Goal: Task Accomplishment & Management: Manage account settings

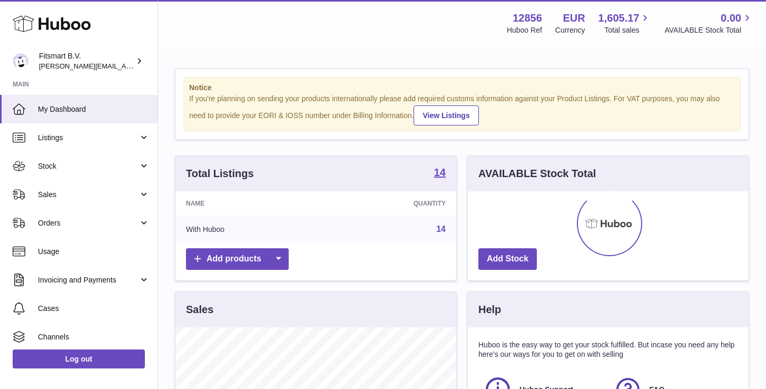
scroll to position [164, 281]
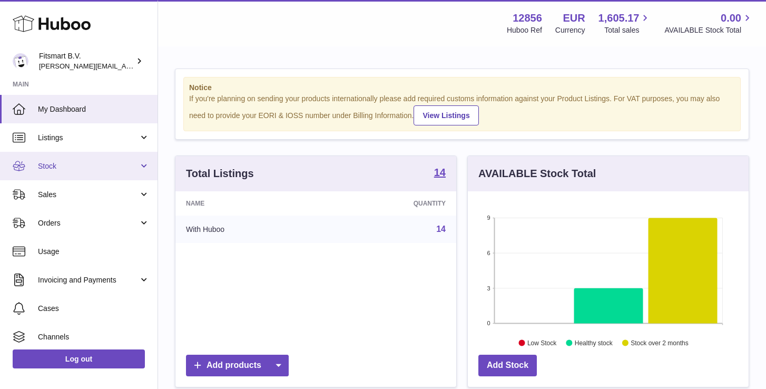
click at [47, 167] on span "Stock" at bounding box center [88, 166] width 101 height 10
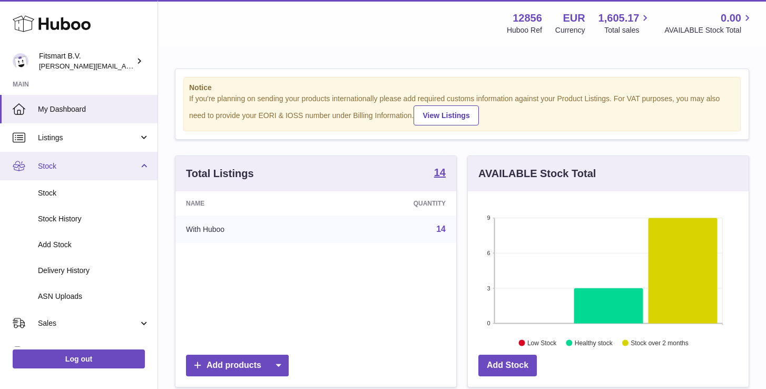
click at [45, 160] on link "Stock" at bounding box center [79, 166] width 158 height 28
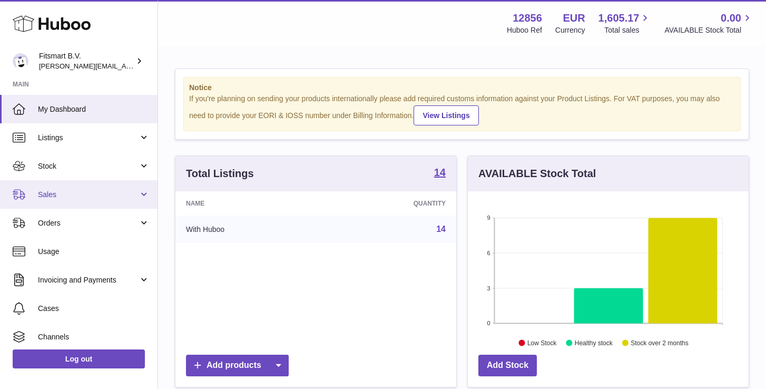
click at [47, 197] on span "Sales" at bounding box center [88, 195] width 101 height 10
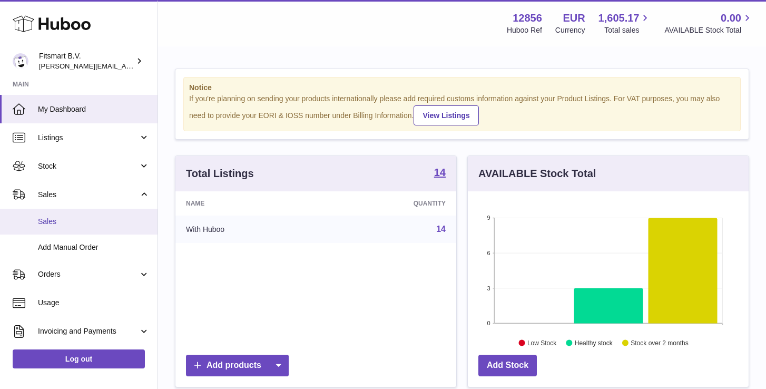
click at [49, 218] on span "Sales" at bounding box center [94, 222] width 112 height 10
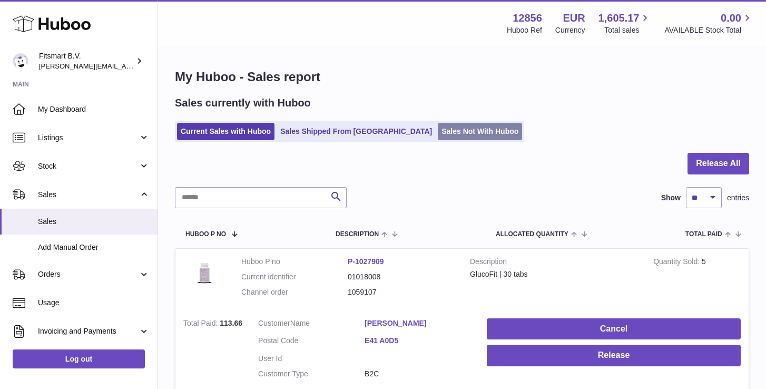
click at [438, 135] on link "Sales Not With Huboo" at bounding box center [480, 131] width 84 height 17
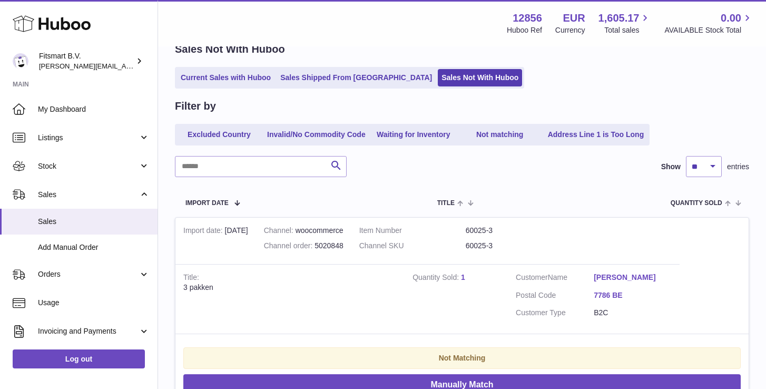
scroll to position [145, 0]
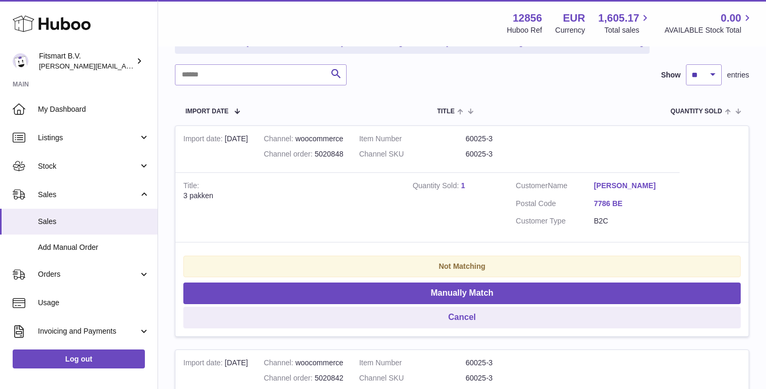
click at [462, 185] on link "1" at bounding box center [463, 185] width 4 height 8
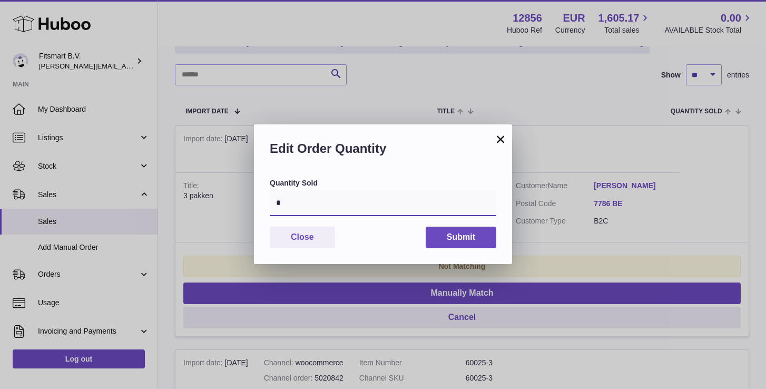
click at [367, 201] on input "*" at bounding box center [383, 203] width 227 height 25
type input "*"
click at [462, 237] on button "Submit" at bounding box center [461, 238] width 71 height 22
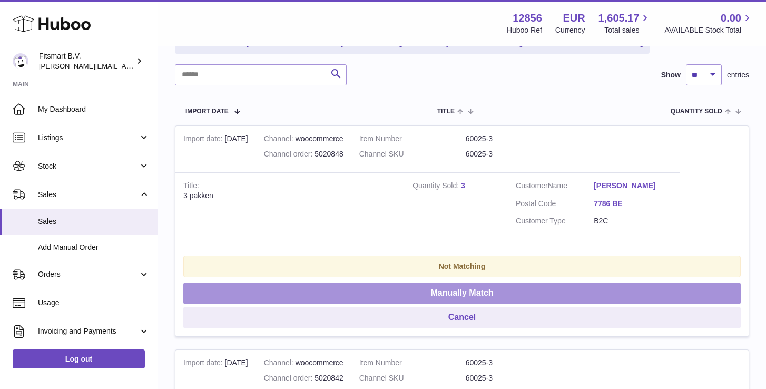
click at [420, 300] on button "Manually Match" at bounding box center [461, 293] width 557 height 22
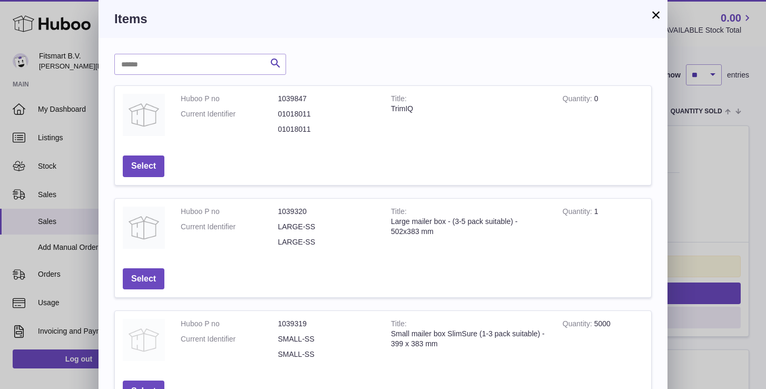
scroll to position [222, 0]
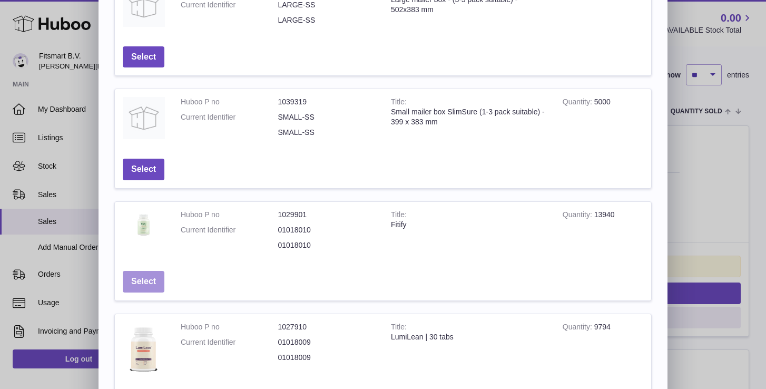
click at [143, 285] on button "Select" at bounding box center [144, 282] width 42 height 22
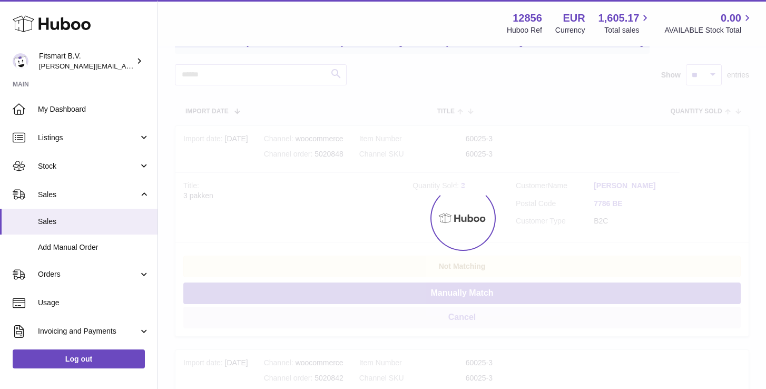
scroll to position [0, 0]
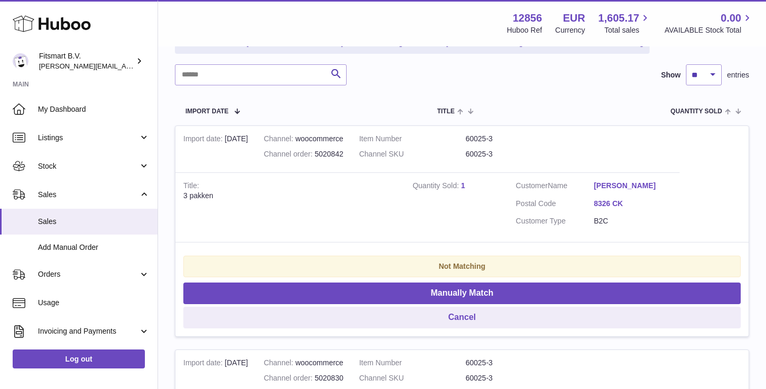
click at [463, 184] on link "1" at bounding box center [463, 185] width 4 height 8
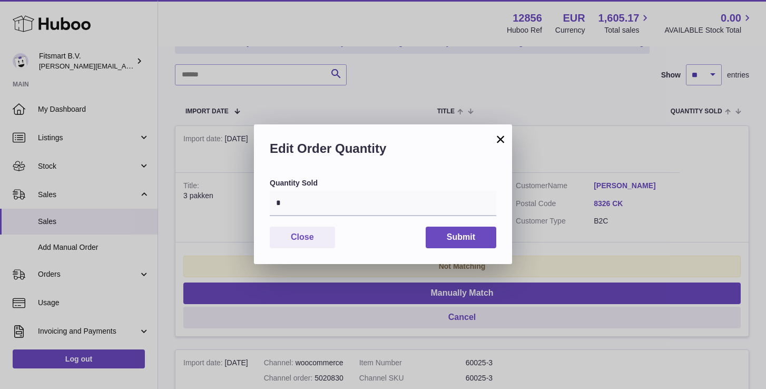
click at [344, 217] on div "Quantity Sold * Close Submit" at bounding box center [383, 221] width 258 height 86
click at [334, 206] on input "*" at bounding box center [383, 203] width 227 height 25
type input "*"
click at [437, 228] on button "Submit" at bounding box center [461, 238] width 71 height 22
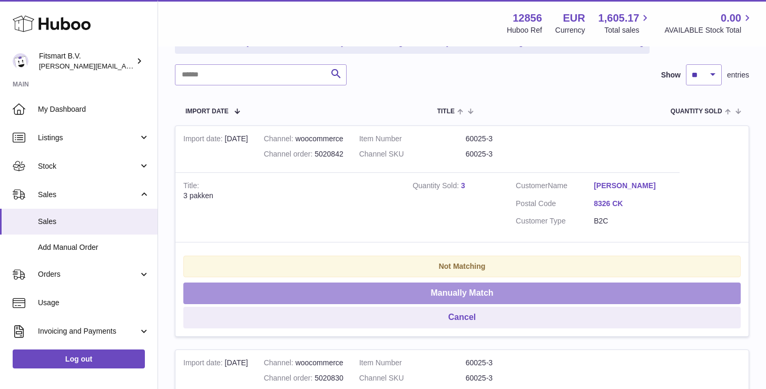
click at [383, 292] on button "Manually Match" at bounding box center [461, 293] width 557 height 22
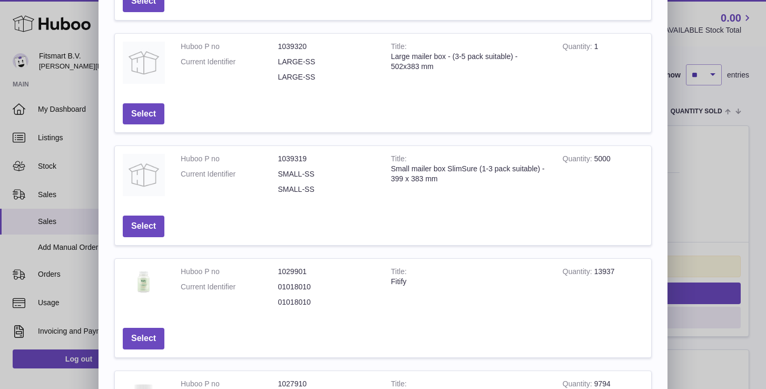
scroll to position [227, 0]
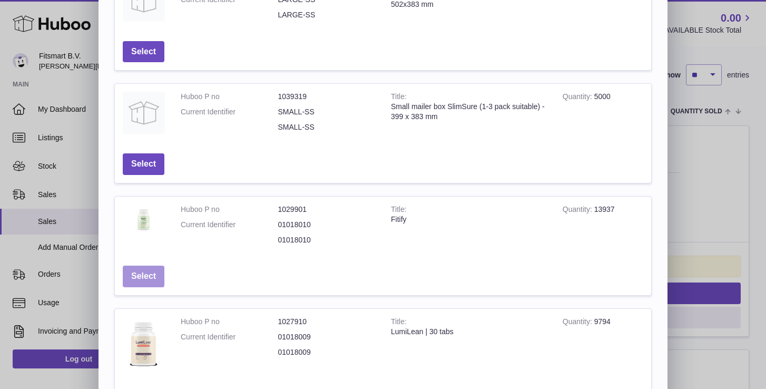
click at [144, 282] on button "Select" at bounding box center [144, 277] width 42 height 22
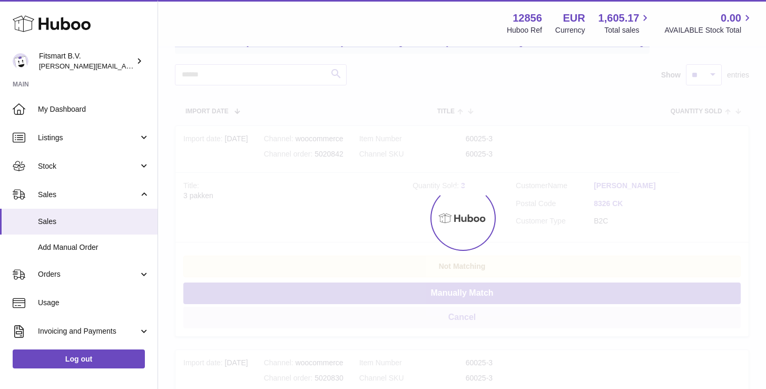
scroll to position [0, 0]
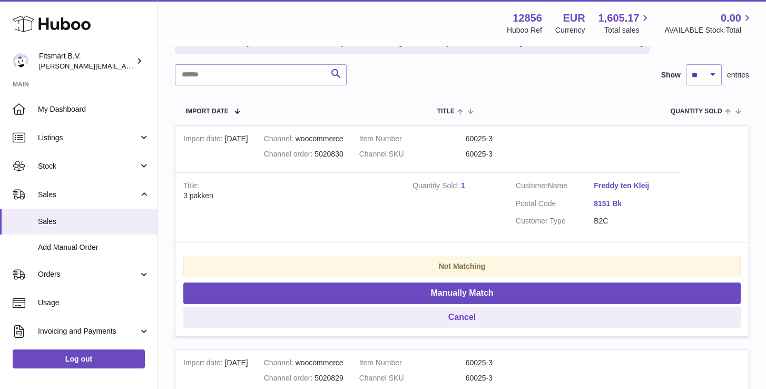
click at [461, 187] on link "1" at bounding box center [463, 185] width 4 height 8
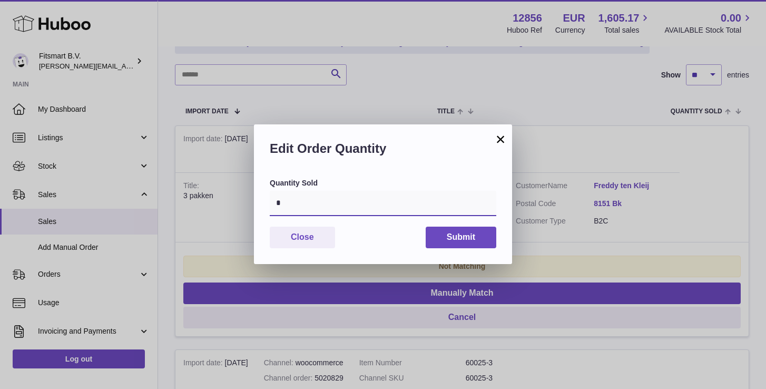
click at [353, 210] on input "*" at bounding box center [383, 203] width 227 height 25
type input "*"
click at [478, 235] on button "Submit" at bounding box center [461, 238] width 71 height 22
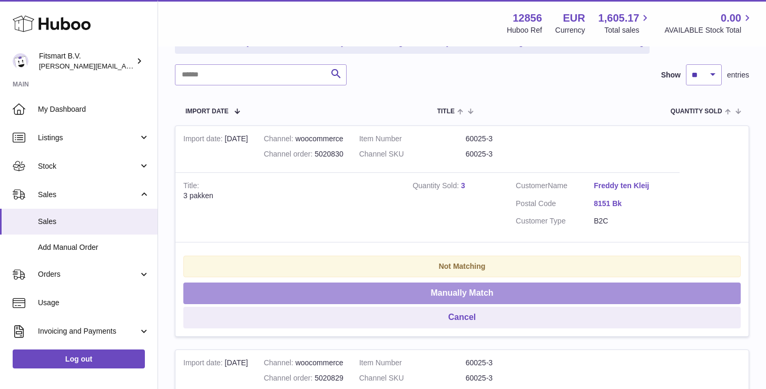
click at [430, 288] on button "Manually Match" at bounding box center [461, 293] width 557 height 22
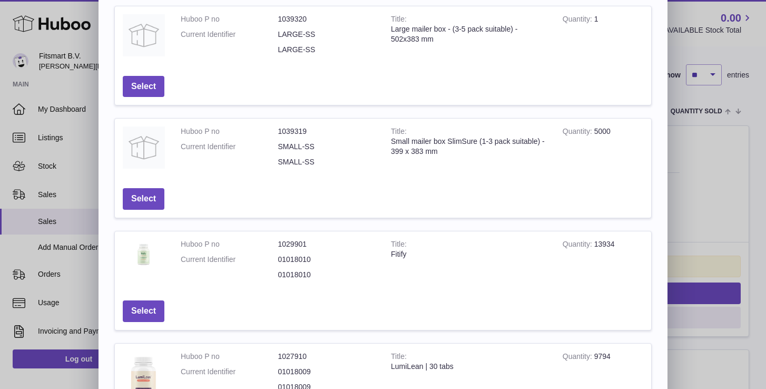
scroll to position [261, 0]
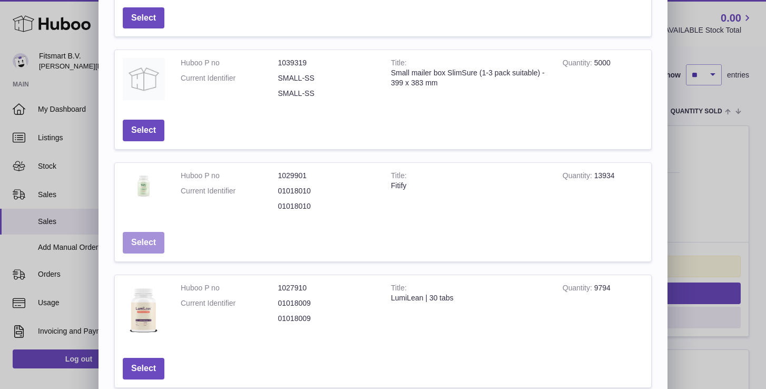
click at [148, 242] on button "Select" at bounding box center [144, 243] width 42 height 22
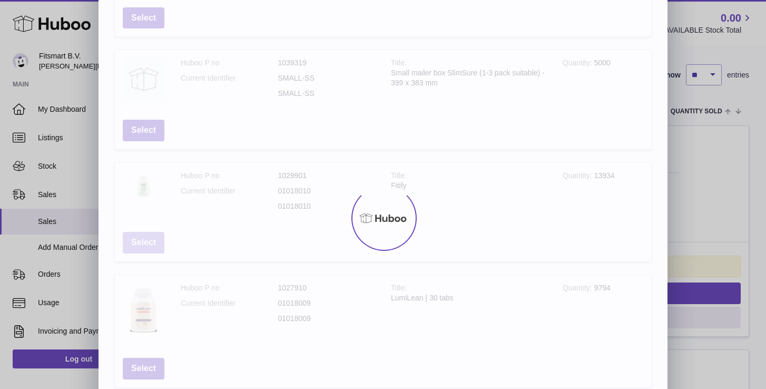
scroll to position [0, 0]
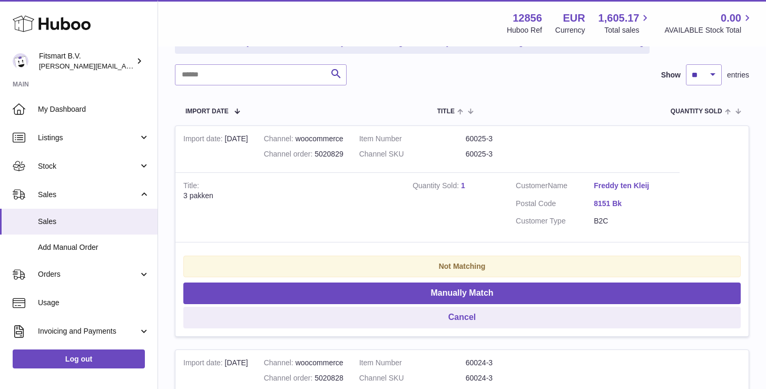
click at [459, 182] on strong "Quantity Sold" at bounding box center [437, 186] width 48 height 11
click at [462, 183] on link "1" at bounding box center [463, 185] width 4 height 8
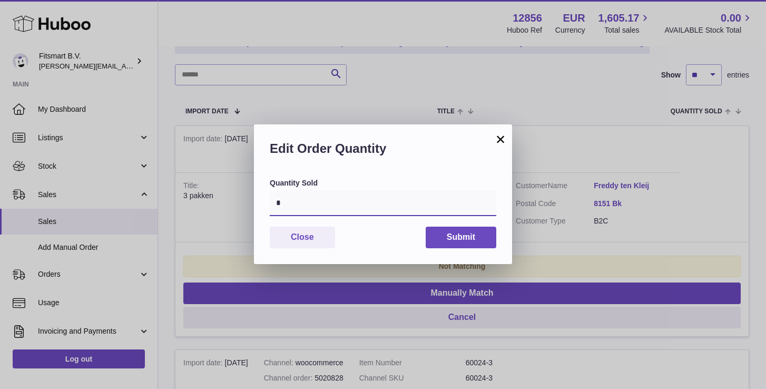
click at [311, 213] on input "*" at bounding box center [383, 203] width 227 height 25
type input "*"
click at [471, 240] on button "Submit" at bounding box center [461, 238] width 71 height 22
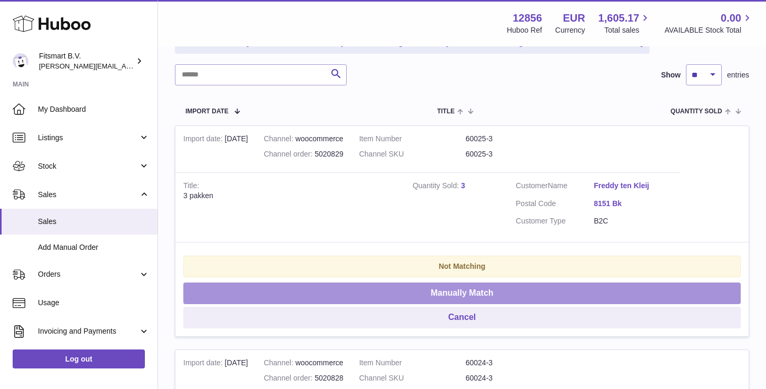
click at [433, 289] on button "Manually Match" at bounding box center [461, 293] width 557 height 22
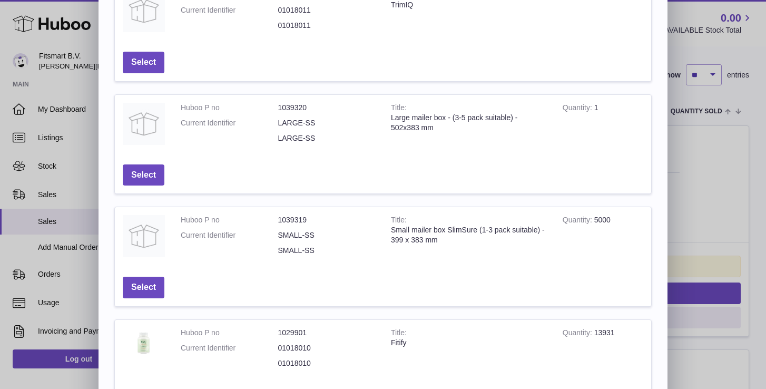
scroll to position [203, 0]
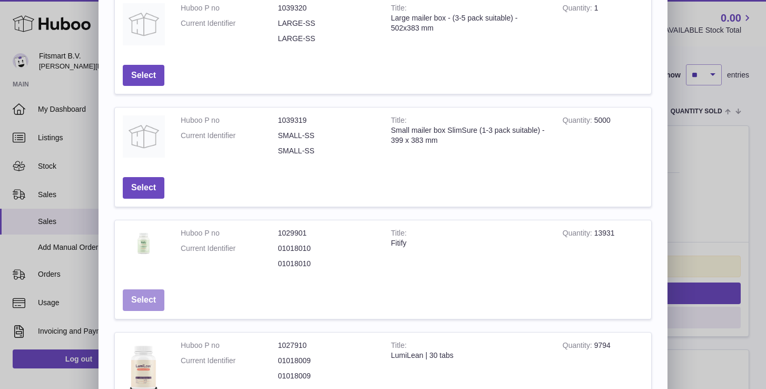
click at [143, 299] on button "Select" at bounding box center [144, 300] width 42 height 22
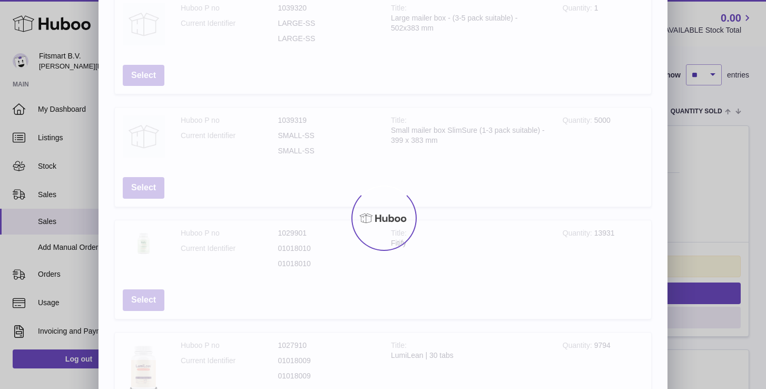
scroll to position [0, 0]
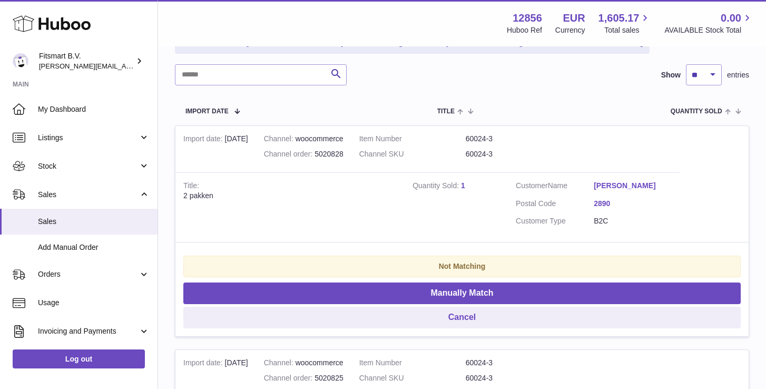
click at [467, 187] on td "Quantity Sold 1" at bounding box center [456, 207] width 103 height 70
click at [465, 187] on td "Quantity Sold 1" at bounding box center [456, 207] width 103 height 70
click at [465, 186] on link "1" at bounding box center [463, 185] width 4 height 8
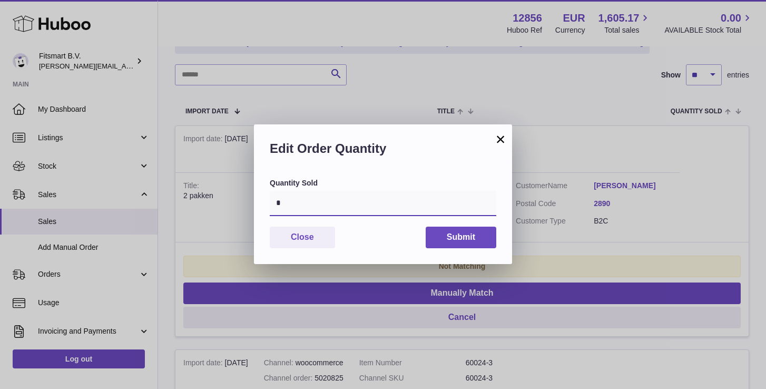
click at [419, 207] on input "*" at bounding box center [383, 203] width 227 height 25
type input "*"
click at [472, 234] on button "Submit" at bounding box center [461, 238] width 71 height 22
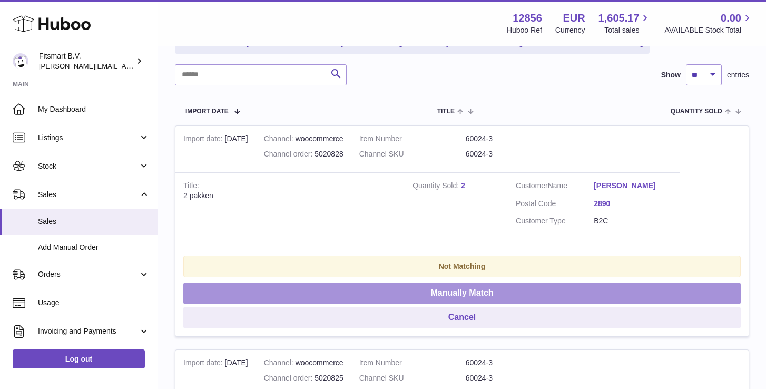
click at [434, 287] on button "Manually Match" at bounding box center [461, 293] width 557 height 22
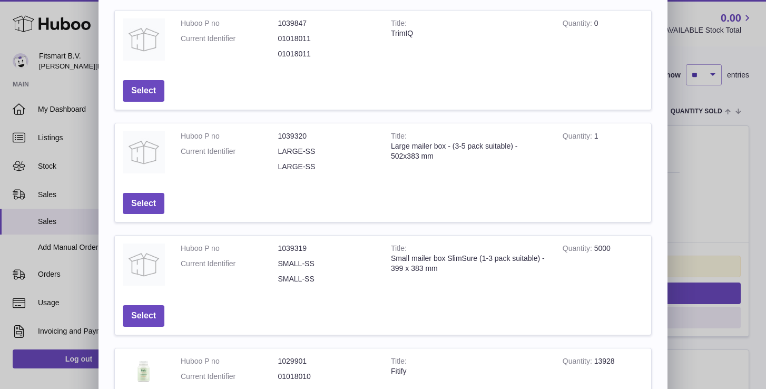
scroll to position [155, 0]
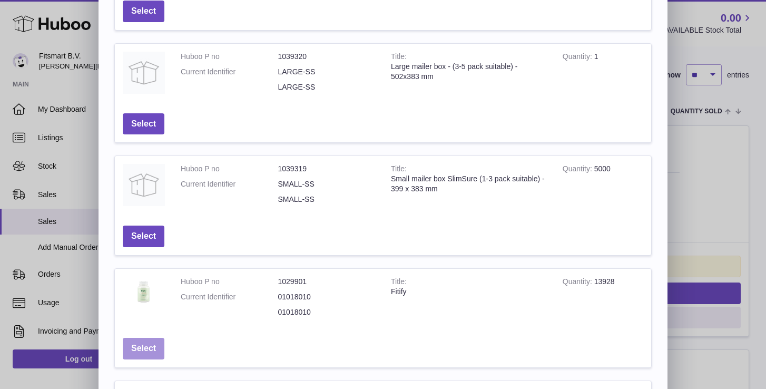
click at [142, 338] on button "Select" at bounding box center [144, 349] width 42 height 22
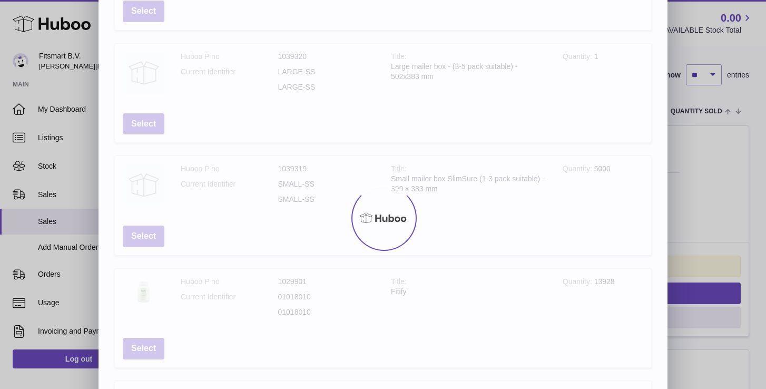
scroll to position [0, 0]
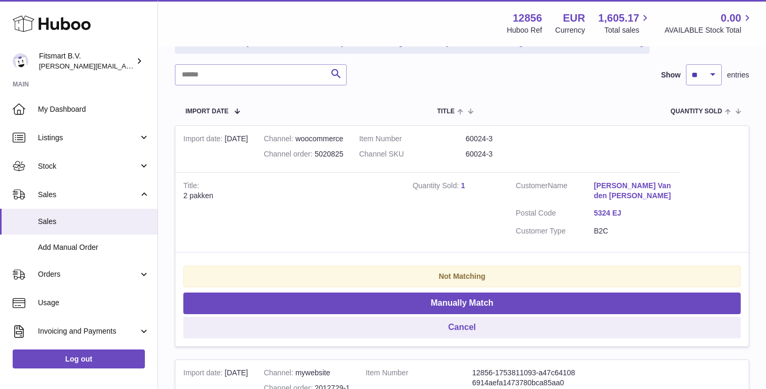
click at [465, 183] on link "1" at bounding box center [463, 185] width 4 height 8
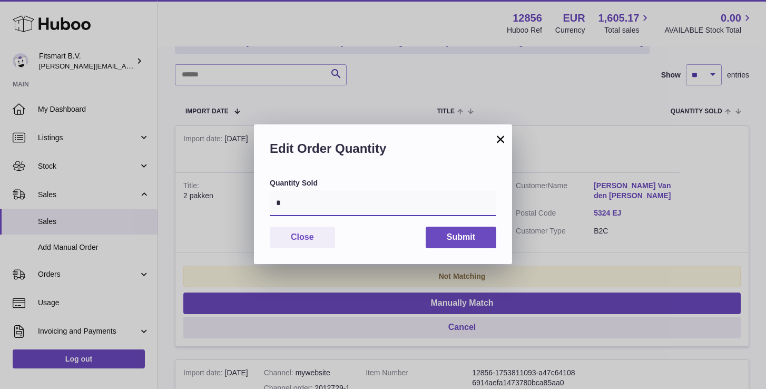
click at [376, 213] on input "*" at bounding box center [383, 203] width 227 height 25
type input "*"
click at [480, 226] on div "Quantity Sold * Close Submit" at bounding box center [383, 221] width 258 height 86
click at [470, 231] on button "Submit" at bounding box center [461, 238] width 71 height 22
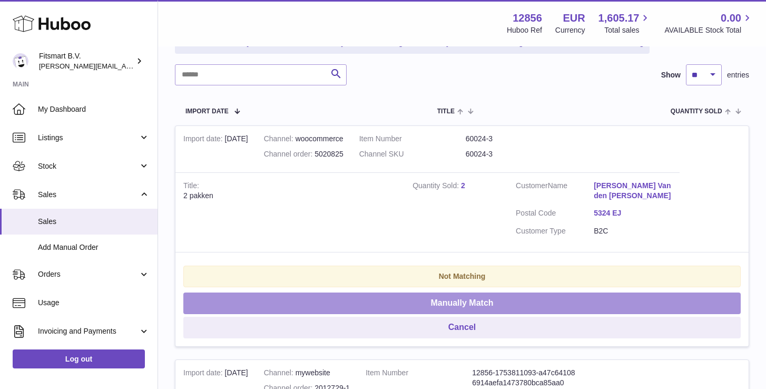
click at [407, 294] on button "Manually Match" at bounding box center [461, 303] width 557 height 22
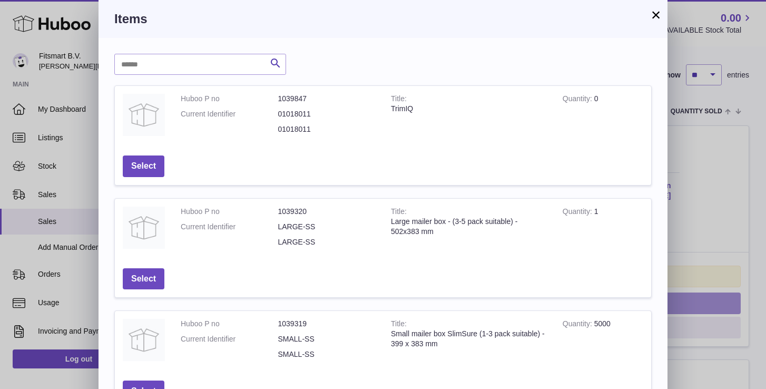
scroll to position [340, 0]
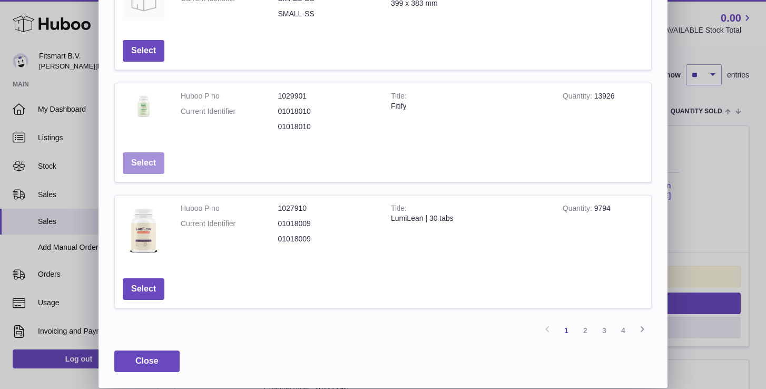
click at [148, 160] on button "Select" at bounding box center [144, 163] width 42 height 22
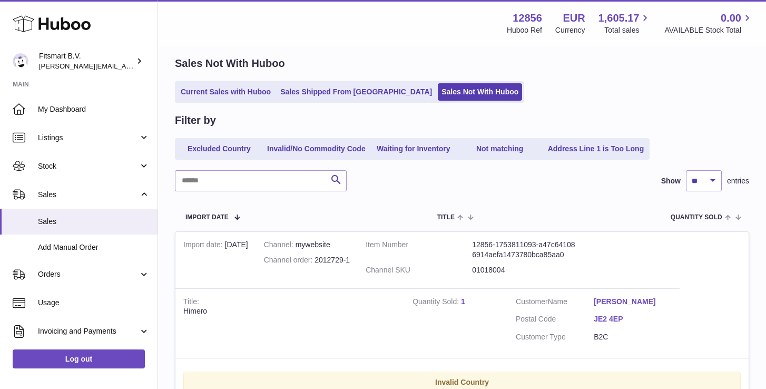
scroll to position [0, 0]
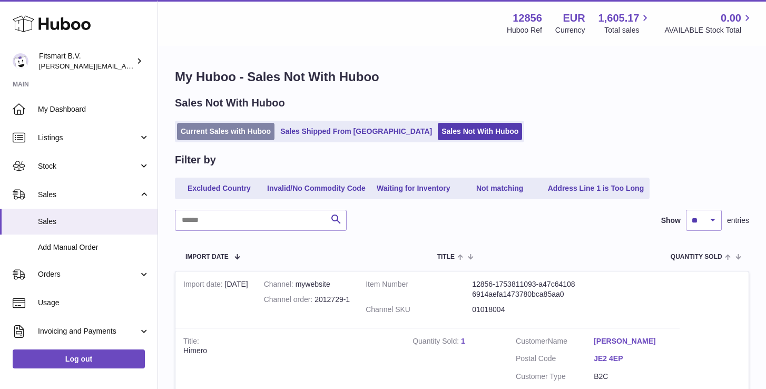
click at [229, 130] on link "Current Sales with Huboo" at bounding box center [225, 131] width 97 height 17
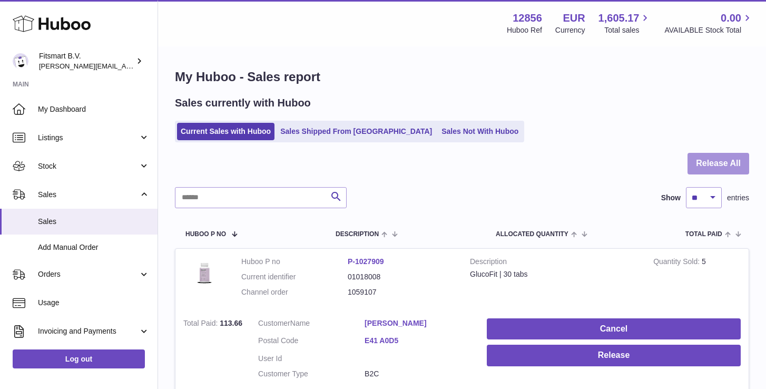
click at [709, 164] on button "Release All" at bounding box center [719, 164] width 62 height 22
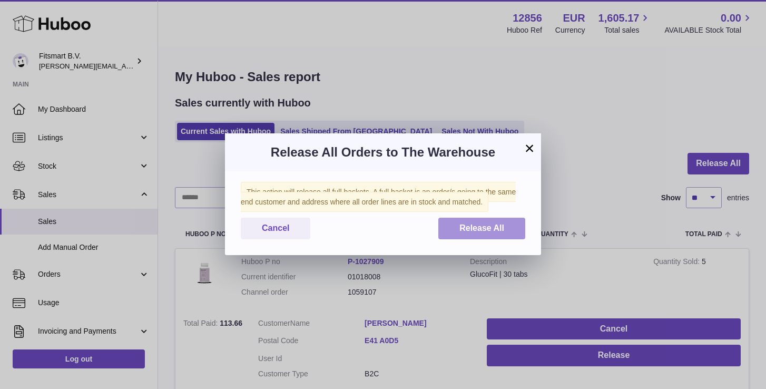
click at [481, 231] on span "Release All" at bounding box center [481, 227] width 45 height 9
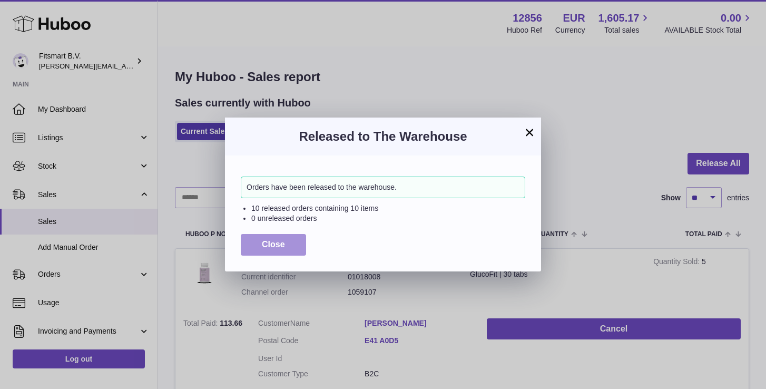
click at [252, 237] on button "Close" at bounding box center [273, 245] width 65 height 22
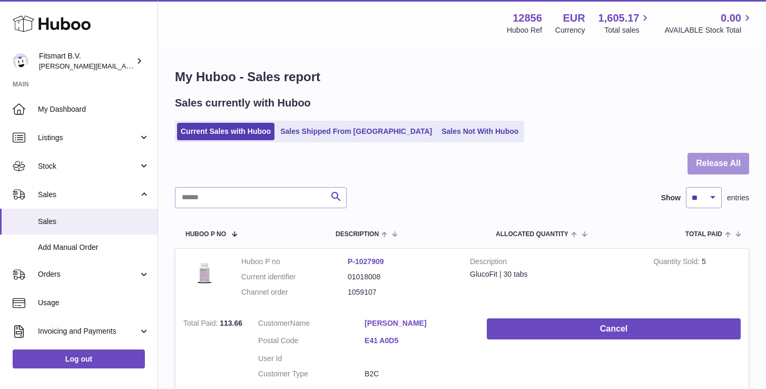
click at [703, 160] on button "Release All" at bounding box center [719, 164] width 62 height 22
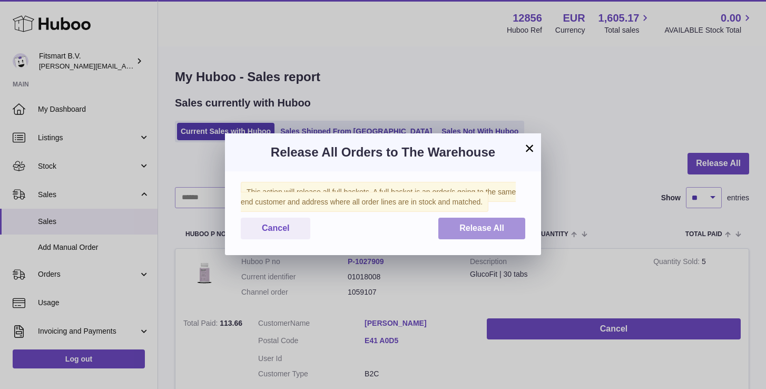
click at [496, 238] on button "Release All" at bounding box center [481, 229] width 87 height 22
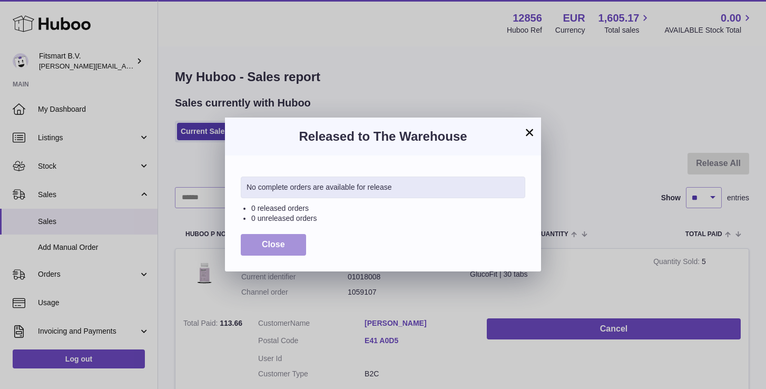
click at [257, 250] on button "Close" at bounding box center [273, 245] width 65 height 22
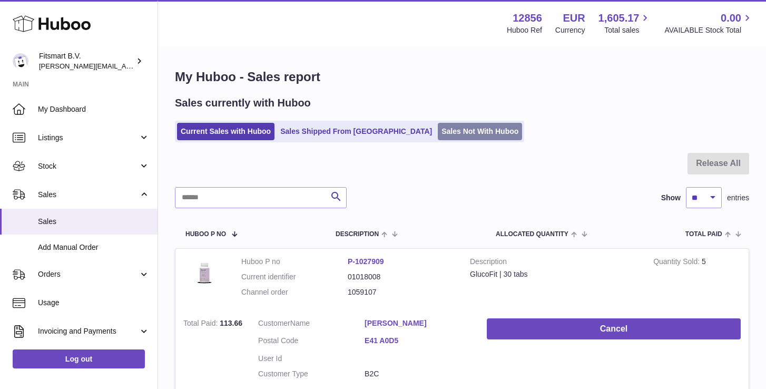
click at [438, 134] on link "Sales Not With Huboo" at bounding box center [480, 131] width 84 height 17
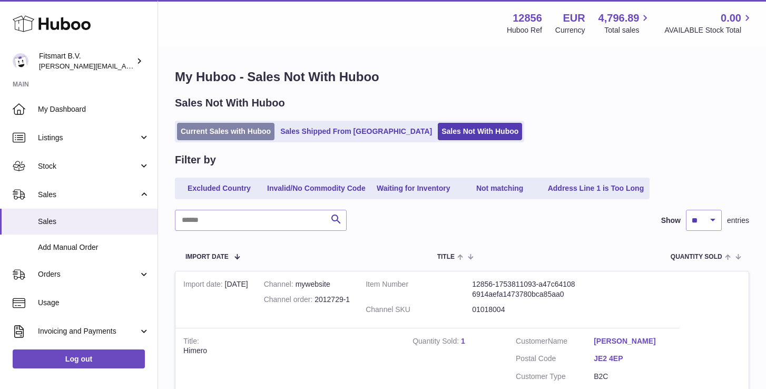
click at [215, 123] on link "Current Sales with Huboo" at bounding box center [225, 131] width 97 height 17
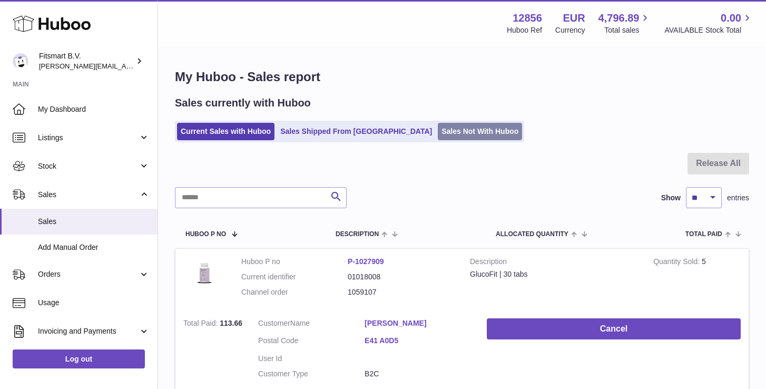
click at [438, 130] on link "Sales Not With Huboo" at bounding box center [480, 131] width 84 height 17
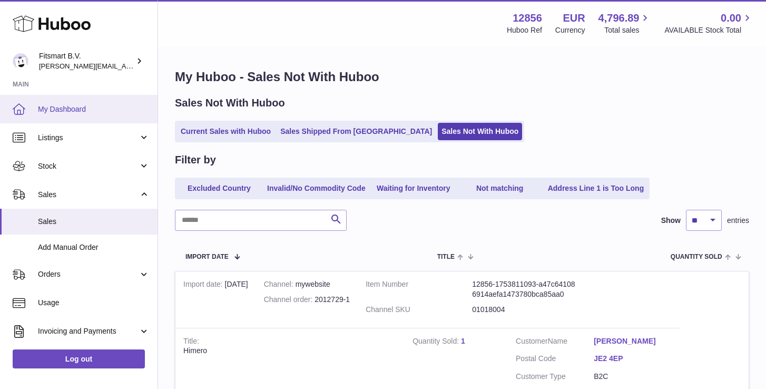
click at [96, 111] on span "My Dashboard" at bounding box center [94, 109] width 112 height 10
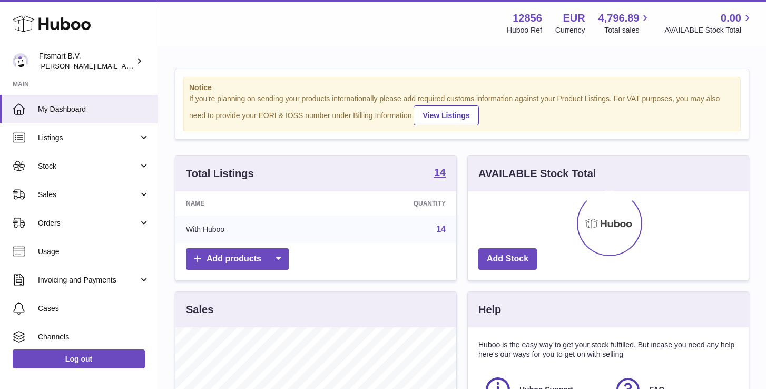
scroll to position [164, 281]
